Goal: Transaction & Acquisition: Book appointment/travel/reservation

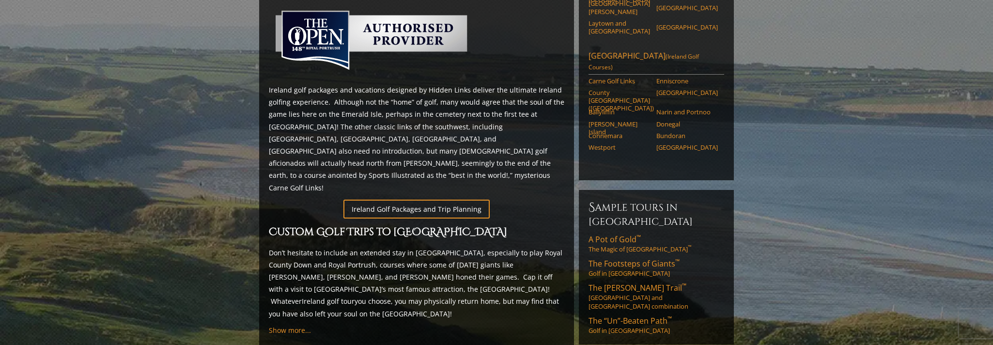
scroll to position [485, 0]
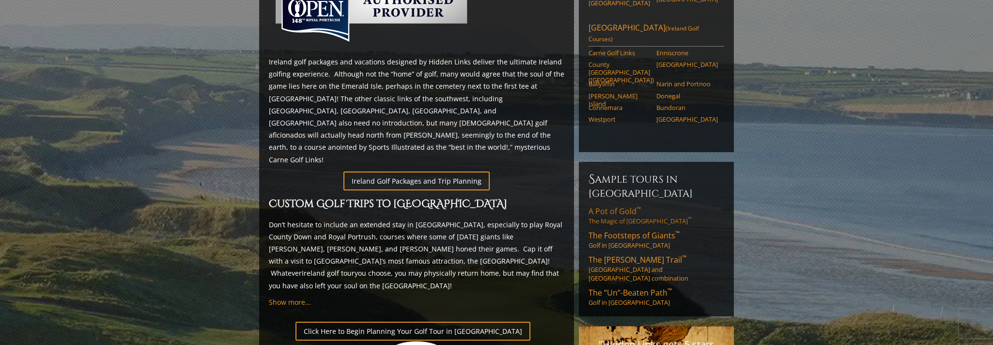
click at [610, 206] on span "A Pot of Gold ™" at bounding box center [615, 211] width 52 height 11
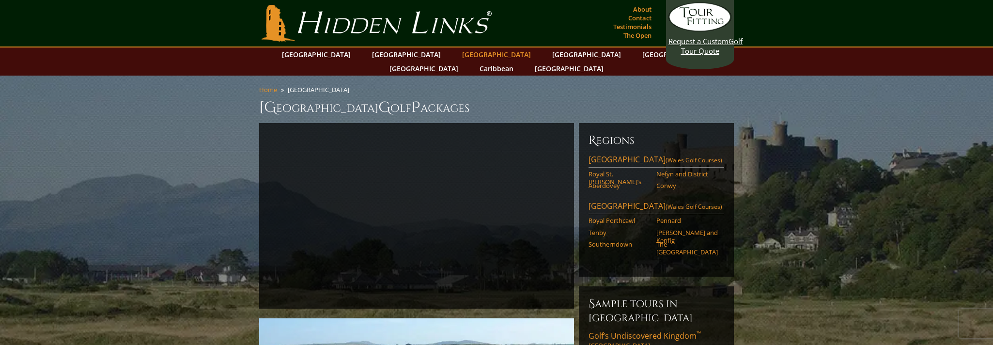
click at [457, 56] on link "[GEOGRAPHIC_DATA]" at bounding box center [496, 54] width 78 height 14
